Goal: Task Accomplishment & Management: Manage account settings

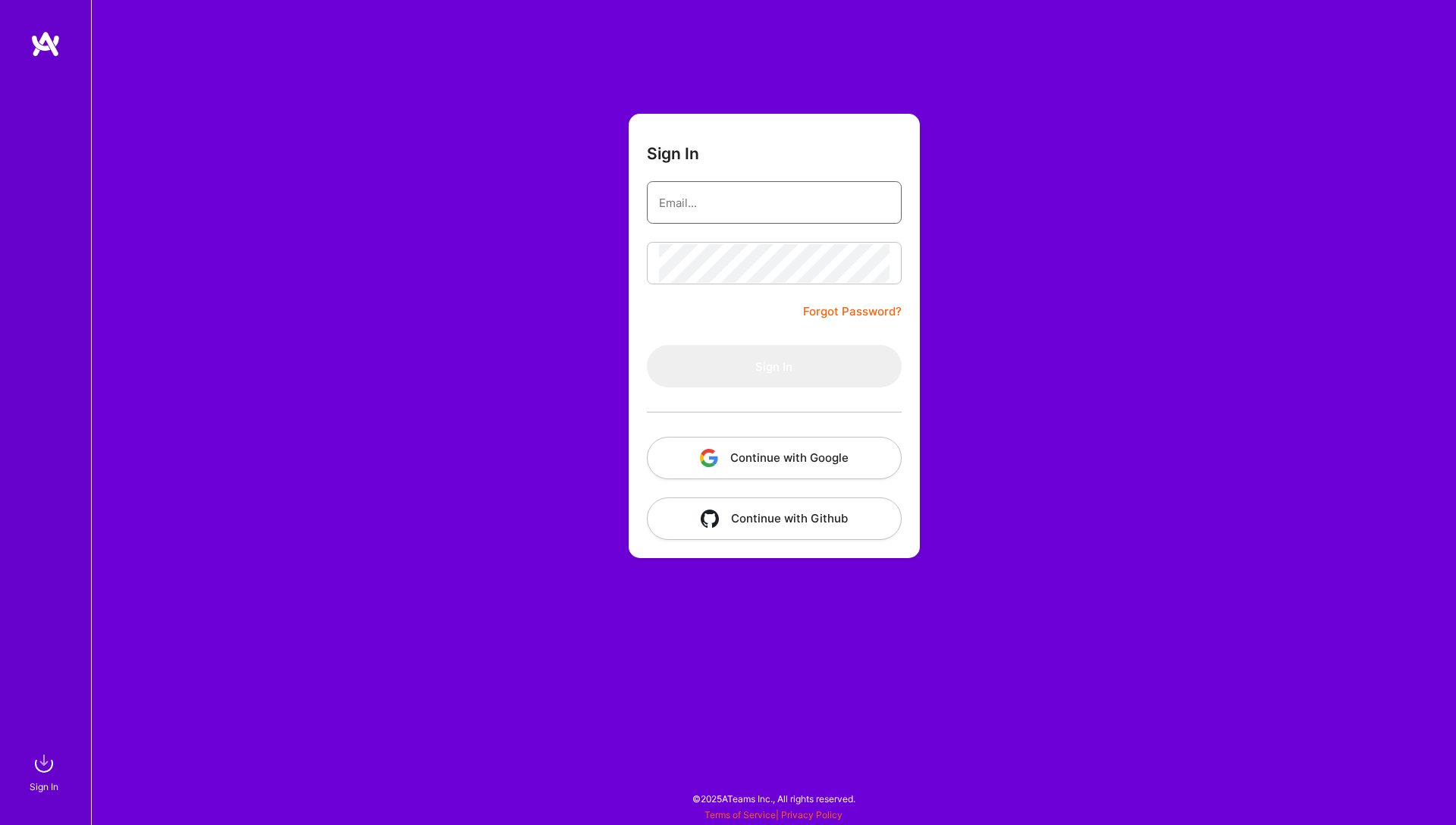
type input "[EMAIL_ADDRESS][DOMAIN_NAME]"
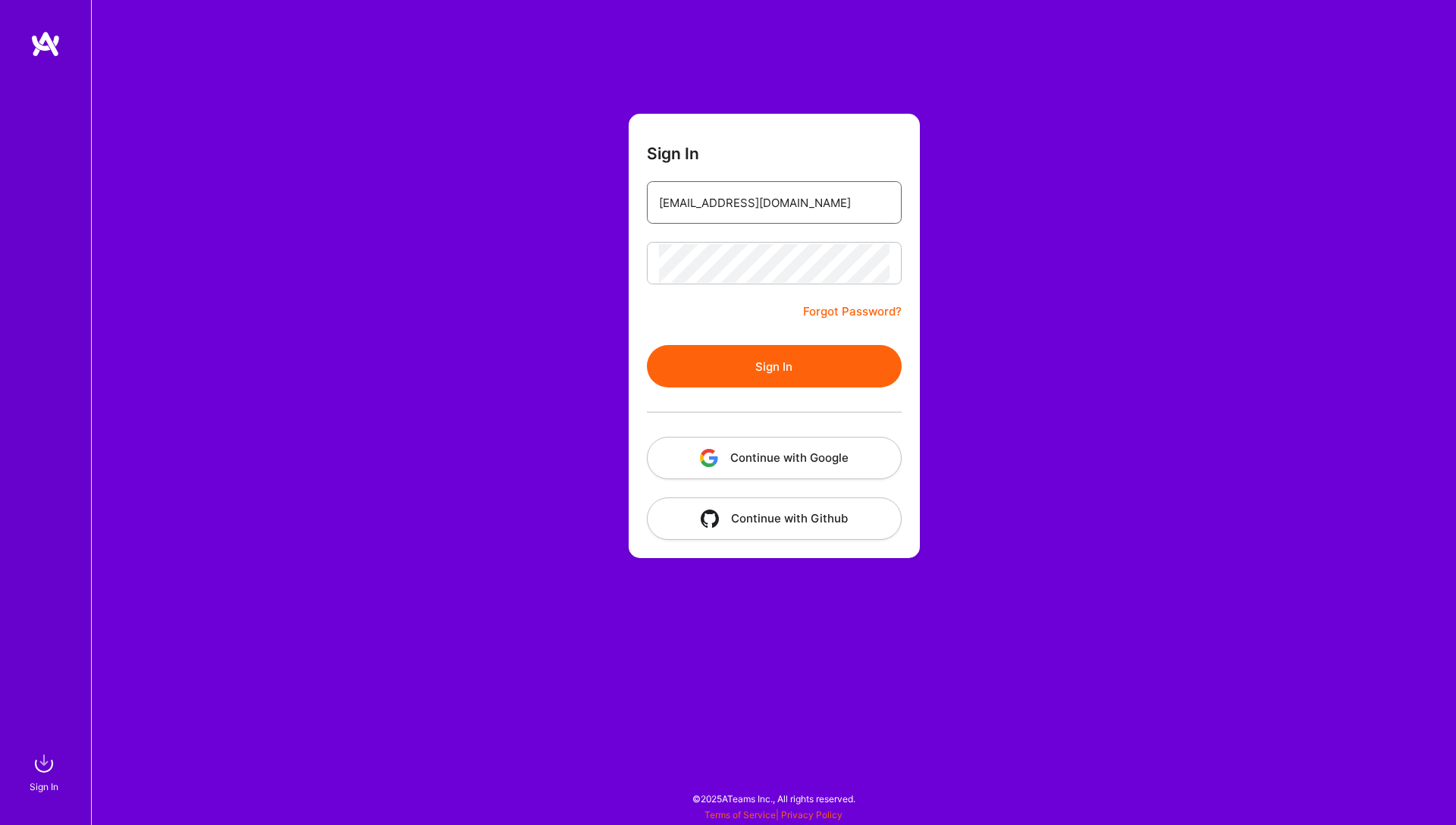
click at [790, 213] on input "[EMAIL_ADDRESS][DOMAIN_NAME]" at bounding box center [774, 203] width 230 height 38
click at [707, 380] on button "Sign In" at bounding box center [774, 366] width 255 height 42
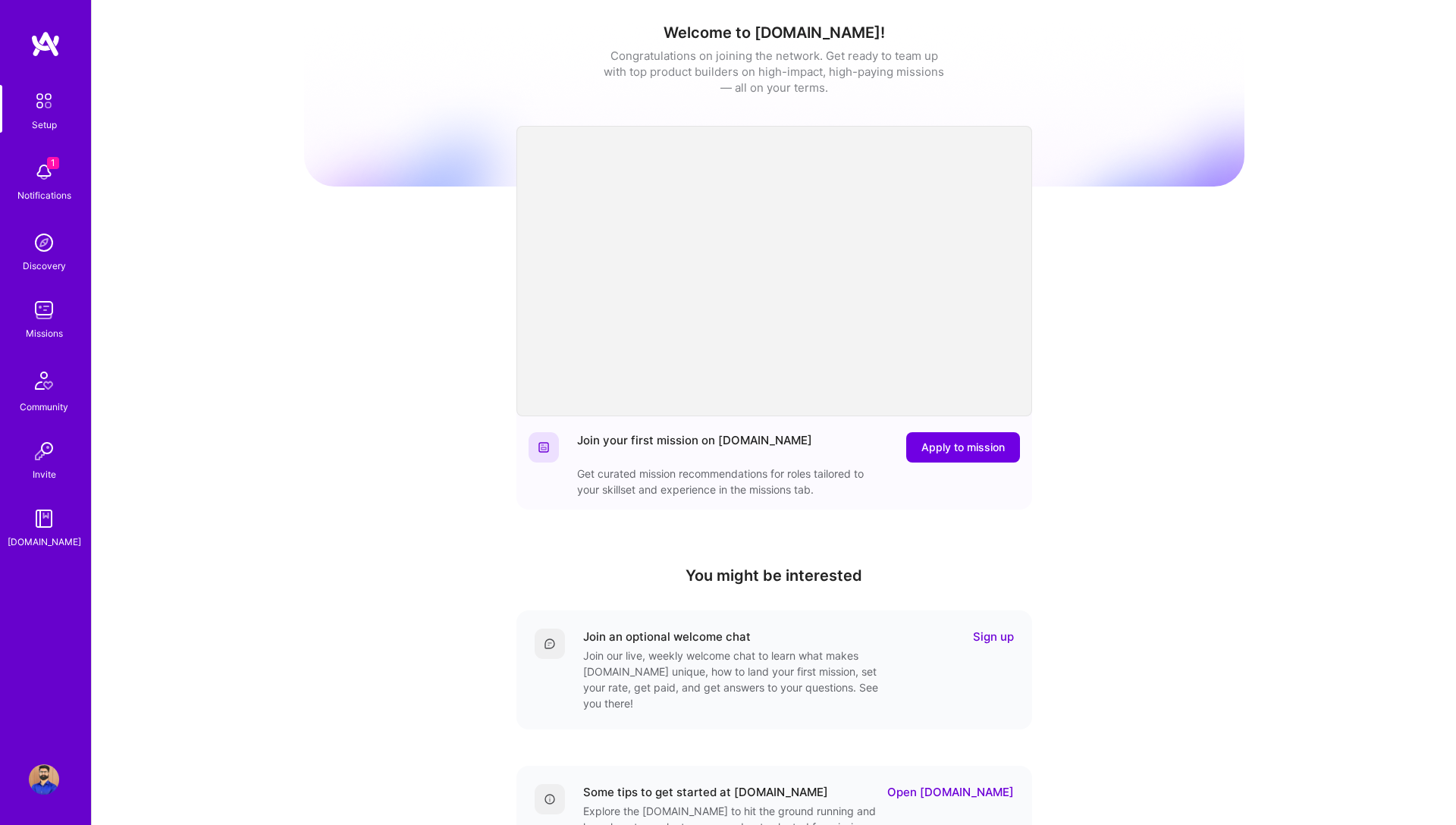
click at [45, 175] on img at bounding box center [43, 172] width 30 height 30
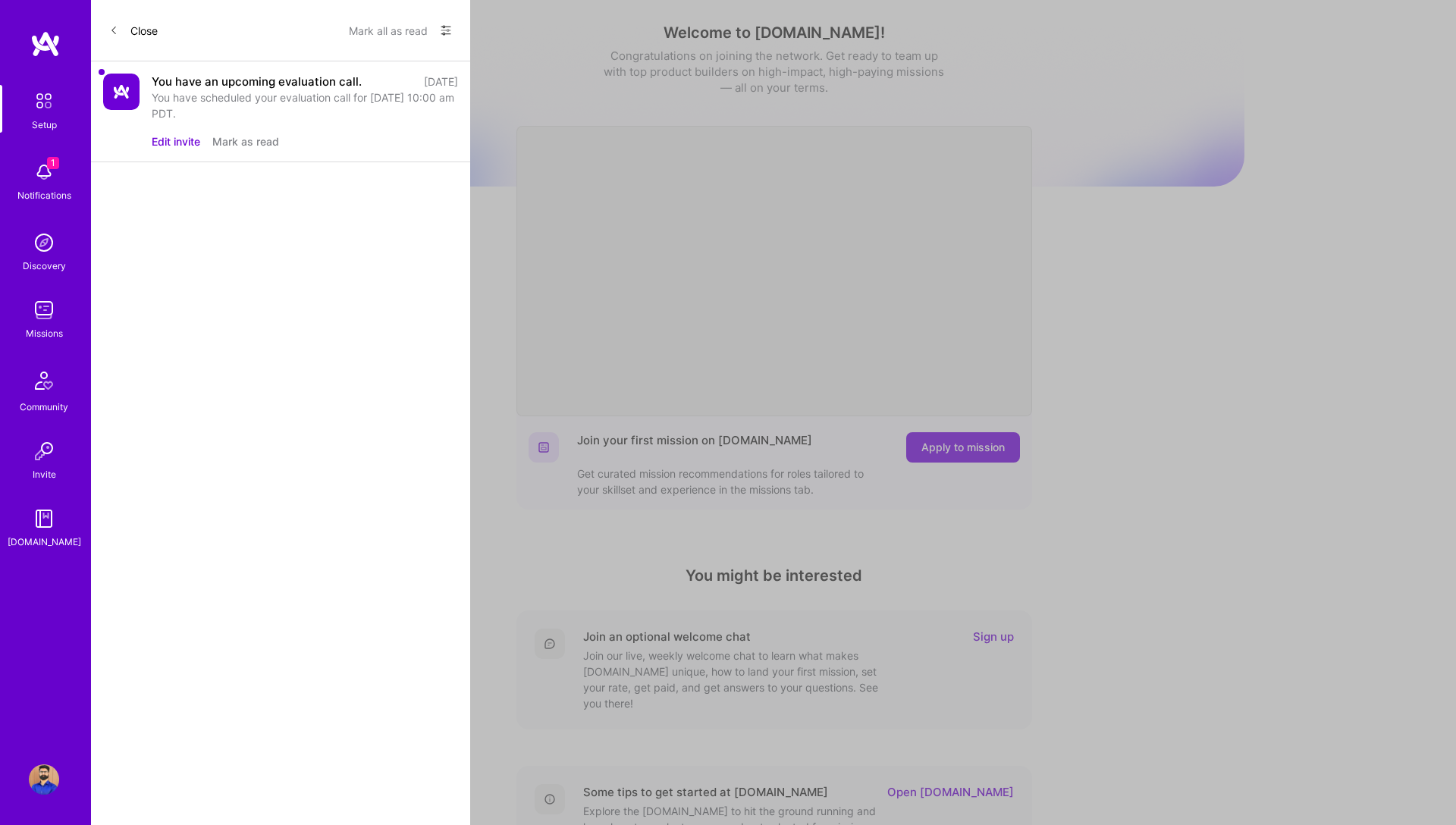
click at [148, 104] on div "You have an upcoming evaluation call. [DATE] You have scheduled your evaluation…" at bounding box center [280, 111] width 379 height 101
click at [195, 83] on div "You have an upcoming evaluation call." at bounding box center [257, 82] width 211 height 16
click at [177, 141] on button "Edit invite" at bounding box center [175, 142] width 48 height 16
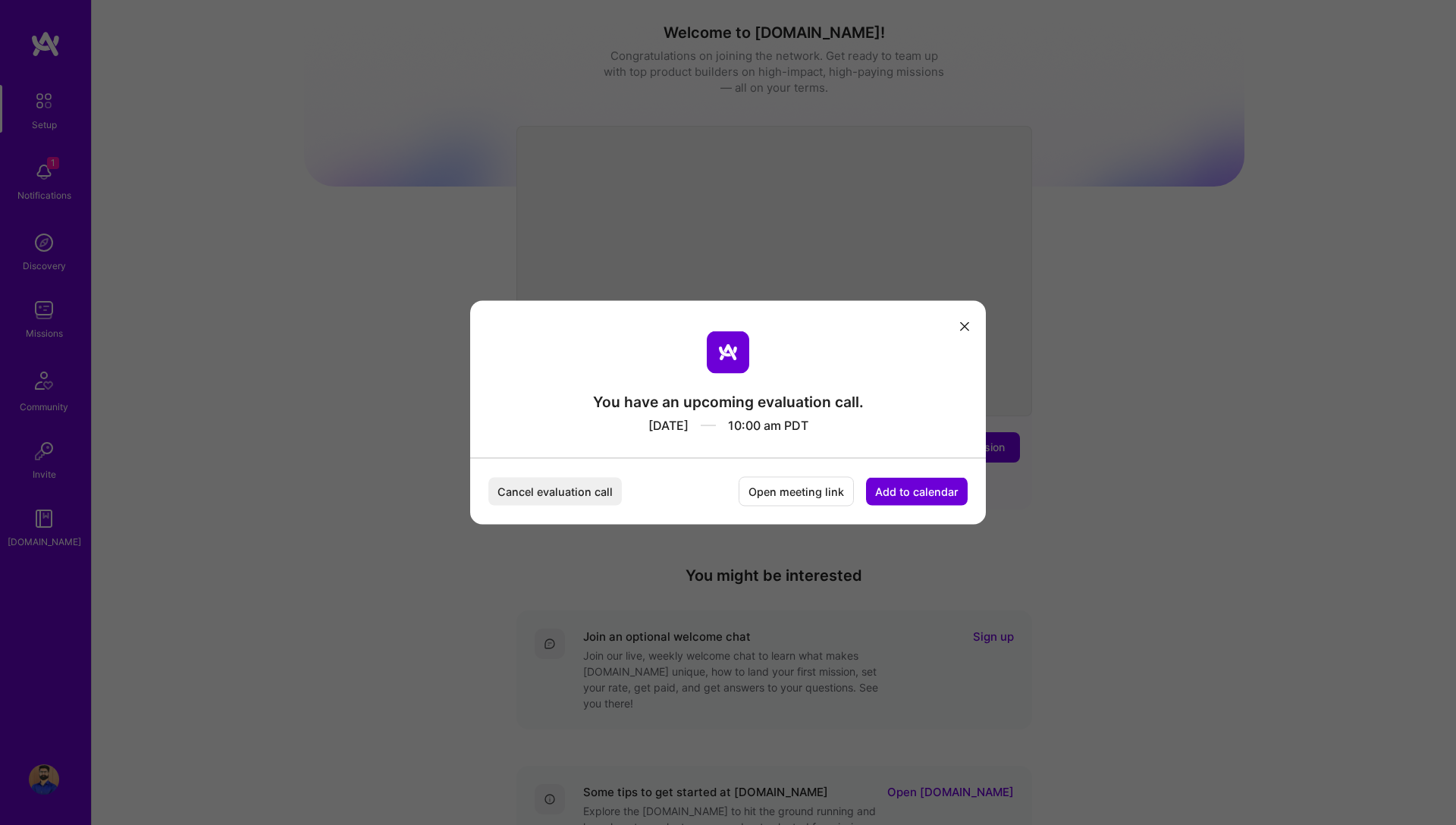
click at [788, 492] on button "Open meeting link" at bounding box center [796, 492] width 115 height 29
click at [965, 323] on icon "modal" at bounding box center [964, 325] width 9 height 9
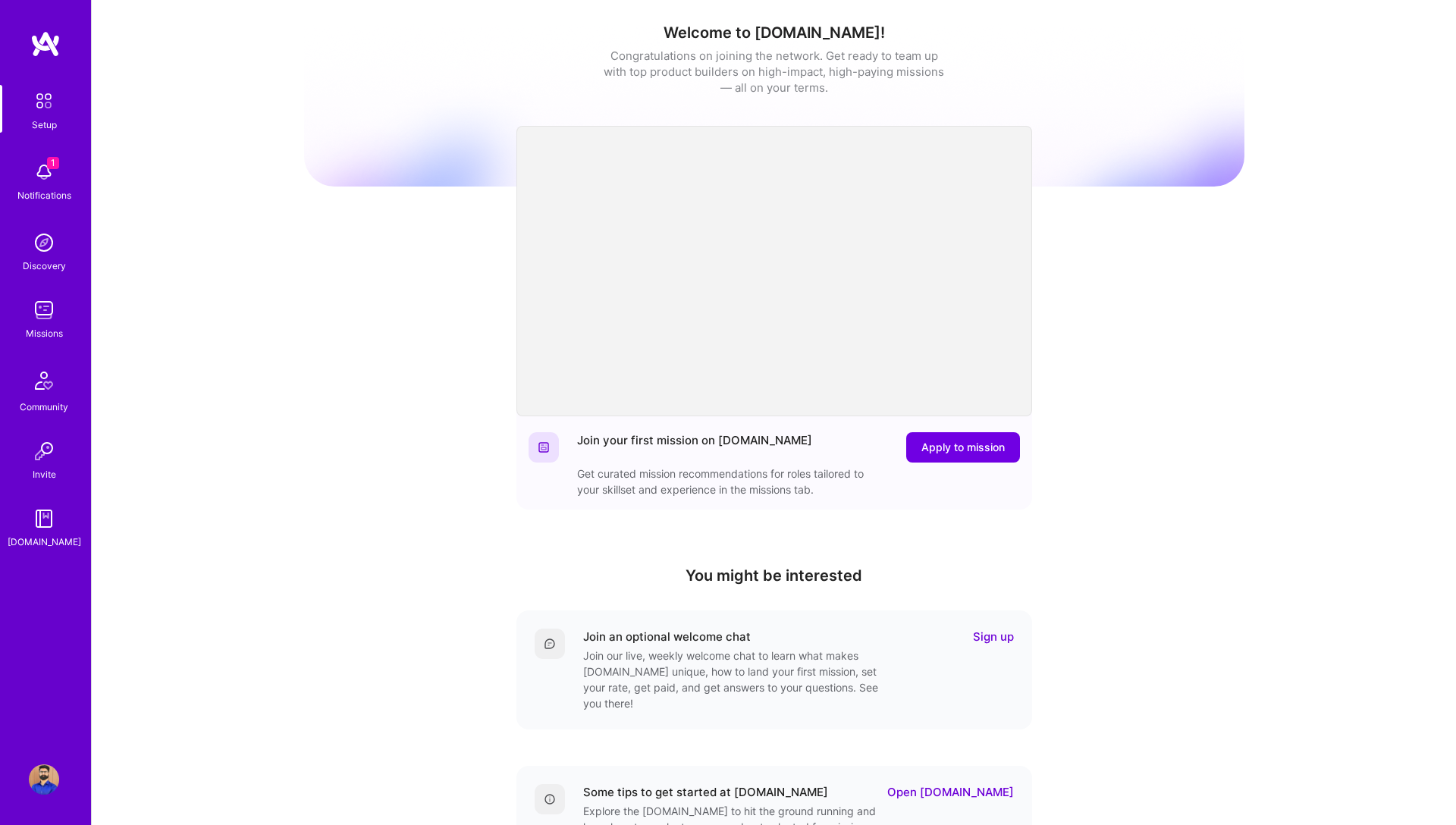
click at [52, 175] on img at bounding box center [43, 172] width 30 height 30
click at [49, 308] on img at bounding box center [43, 310] width 30 height 30
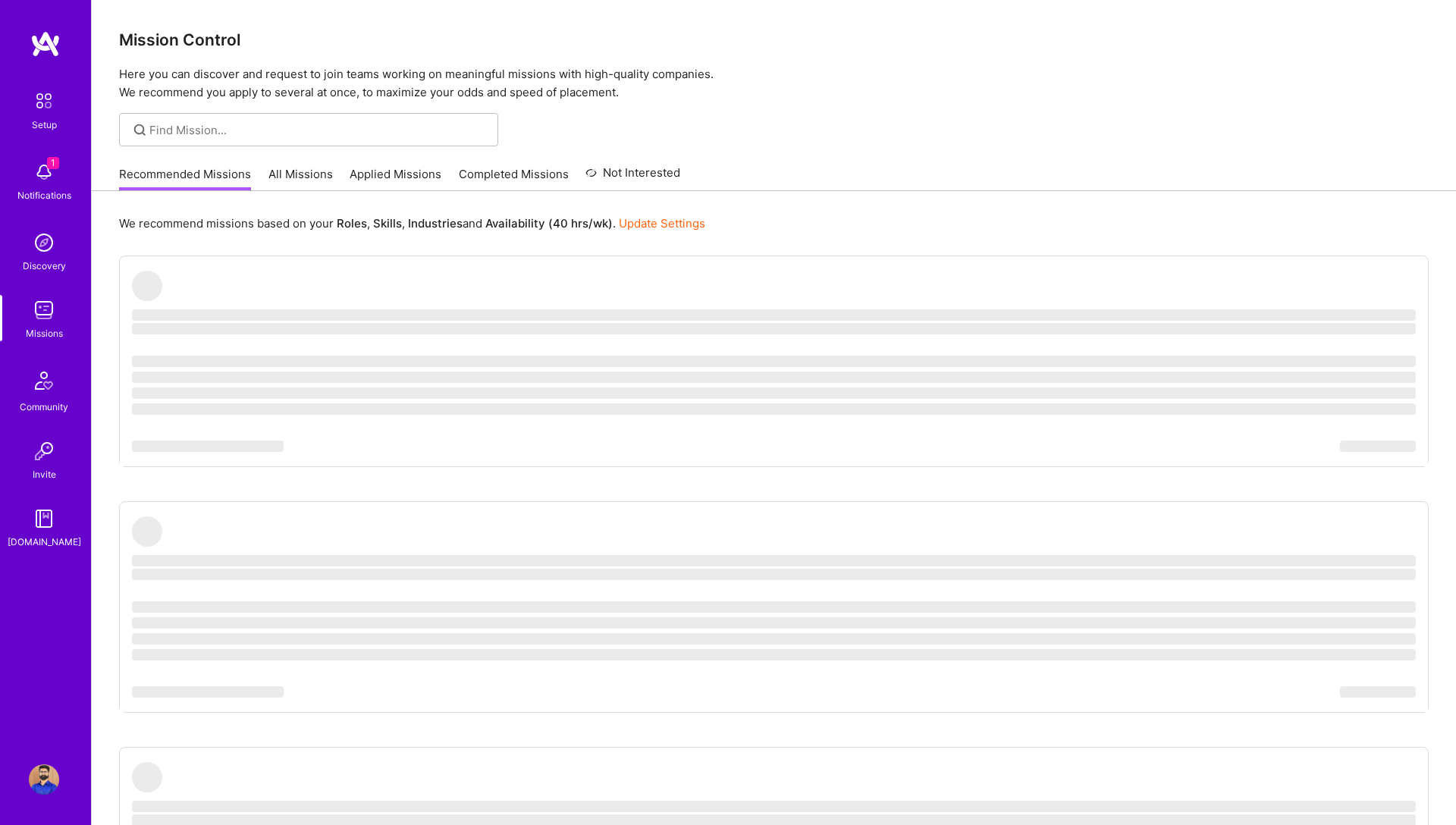
click at [279, 176] on link "All Missions" at bounding box center [301, 178] width 65 height 25
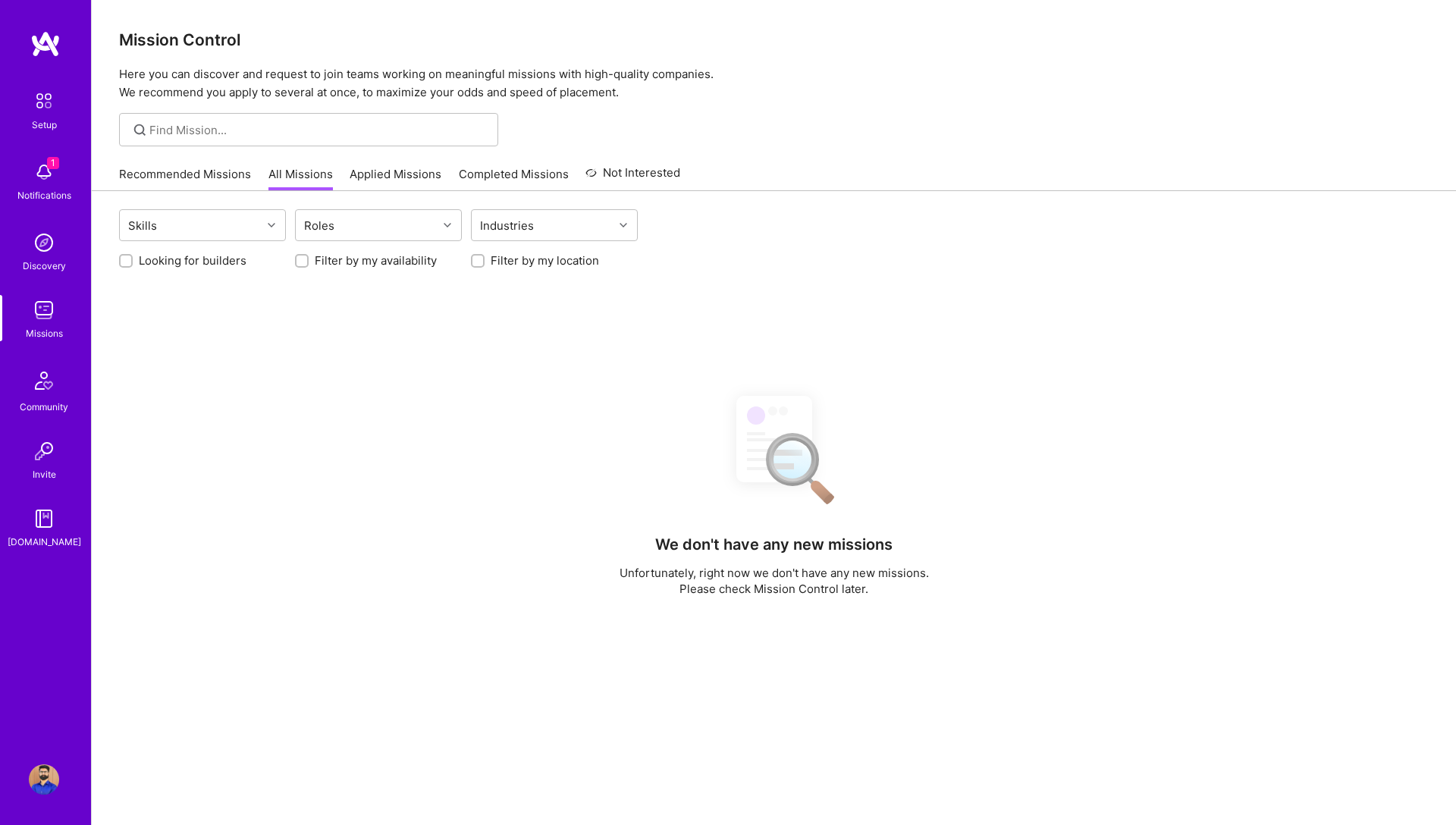
click at [131, 257] on input "Looking for builders" at bounding box center [127, 262] width 11 height 11
checkbox input "true"
